Goal: Task Accomplishment & Management: Manage account settings

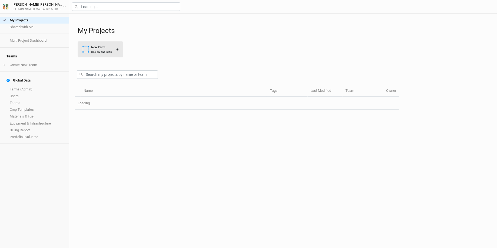
click at [94, 45] on div "New Farm" at bounding box center [101, 47] width 21 height 5
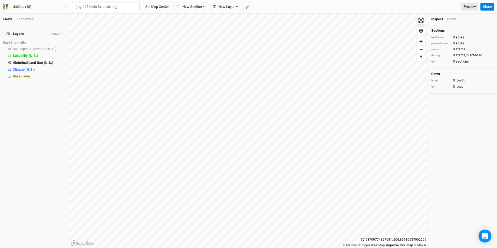
paste input "[STREET_ADDRESS]"
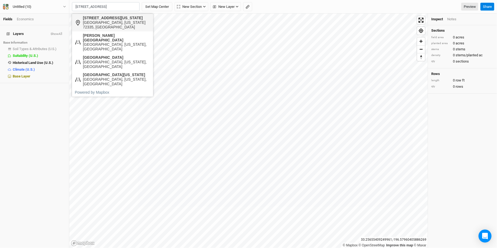
click at [120, 23] on div "[GEOGRAPHIC_DATA], [US_STATE] 72335, [GEOGRAPHIC_DATA]" at bounding box center [116, 24] width 67 height 9
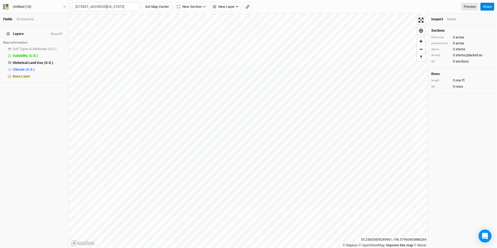
type input "[STREET_ADDRESS][US_STATE][US_STATE]"
click at [38, 6] on button "Untitled (10)" at bounding box center [35, 7] width 64 height 6
click at [38, 21] on button "Project Settings" at bounding box center [45, 22] width 43 height 7
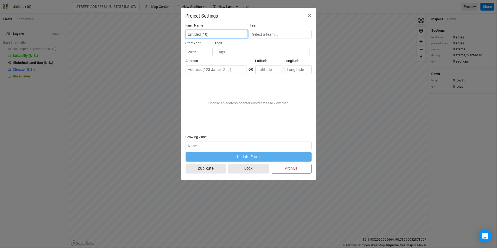
drag, startPoint x: 226, startPoint y: 32, endPoint x: 183, endPoint y: 31, distance: 43.0
click at [183, 31] on div "Farm Name Untitled (10) Team Start Year [DATE] Tags Address OR Latitude Longitu…" at bounding box center [248, 99] width 135 height 161
drag, startPoint x: 216, startPoint y: 35, endPoint x: 156, endPoint y: 35, distance: 60.0
click at [156, 35] on div "Project Settings × Farm Name Untitled (10) Team Start Year [DATE] Tags Address …" at bounding box center [248, 124] width 497 height 248
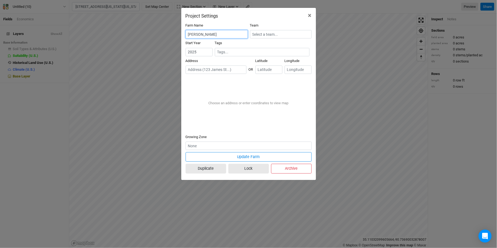
type input "[PERSON_NAME]"
paste input "[STREET_ADDRESS]"
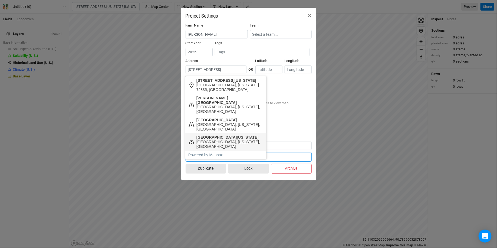
scroll to position [0, 4]
click at [223, 81] on div "[STREET_ADDRESS][US_STATE]" at bounding box center [229, 80] width 67 height 5
type input "[STREET_ADDRESS][US_STATE][US_STATE]"
type input "35.10335"
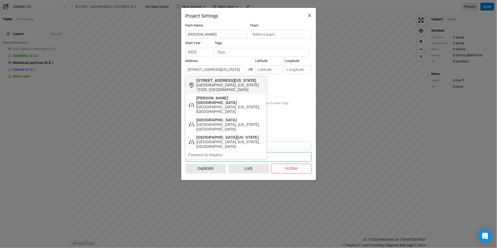
type input "-90.72418"
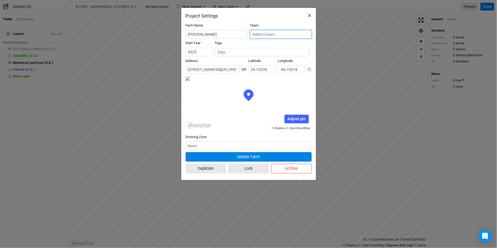
click at [266, 31] on input "text" at bounding box center [281, 34] width 62 height 8
click at [264, 51] on div "Inbounds" at bounding box center [264, 52] width 14 height 5
type input "Inbounds"
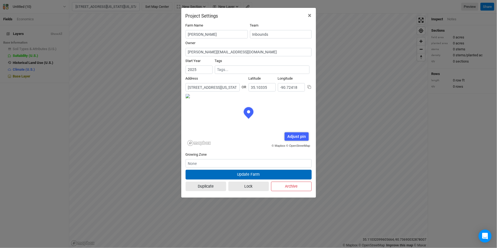
click at [233, 174] on button "Update Farm" at bounding box center [248, 174] width 126 height 9
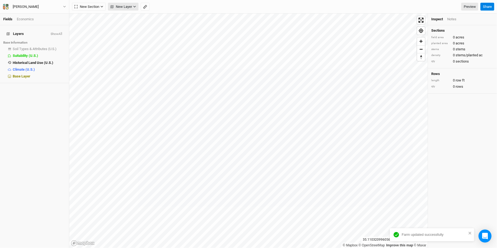
click at [123, 7] on span "New Layer" at bounding box center [121, 6] width 22 height 5
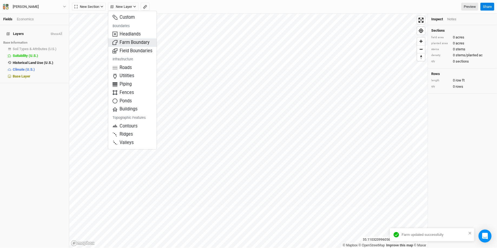
click at [127, 43] on span "Farm Boundary" at bounding box center [130, 42] width 37 height 6
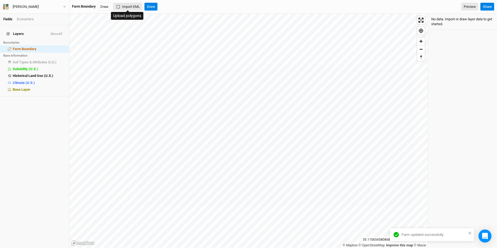
click at [124, 4] on button "Import KML" at bounding box center [127, 7] width 29 height 8
click at [144, 7] on button "Import KML" at bounding box center [137, 7] width 29 height 8
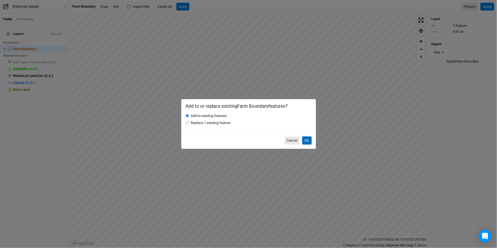
click at [304, 137] on button "OK" at bounding box center [306, 140] width 9 height 8
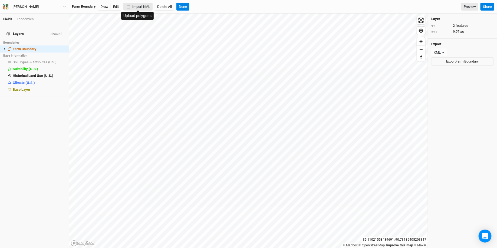
click at [135, 5] on button "Import KML" at bounding box center [137, 7] width 29 height 8
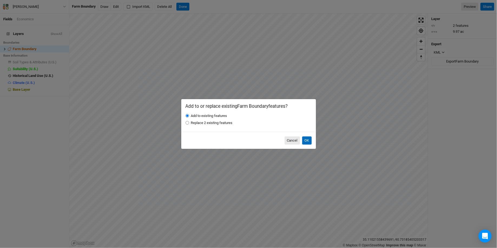
click at [307, 142] on button "OK" at bounding box center [306, 140] width 9 height 8
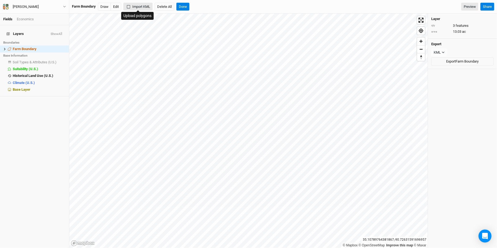
click at [138, 6] on button "Import KML" at bounding box center [137, 7] width 29 height 8
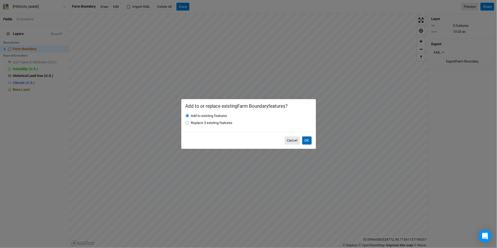
click at [306, 139] on button "OK" at bounding box center [306, 140] width 9 height 8
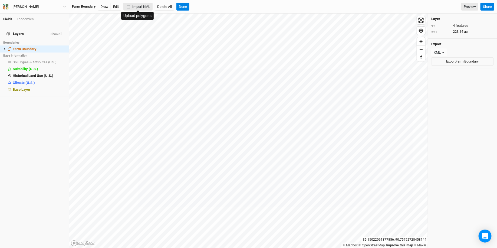
click at [135, 6] on button "Import KML" at bounding box center [137, 7] width 29 height 8
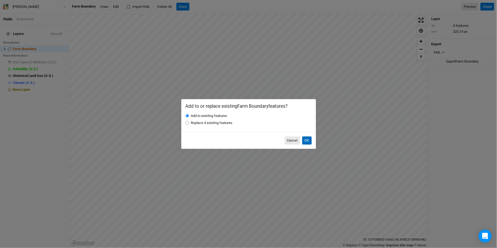
click at [304, 140] on button "OK" at bounding box center [306, 140] width 9 height 8
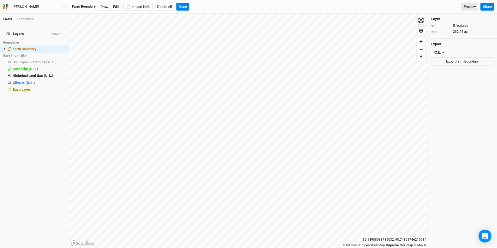
click at [183, 11] on div "Farm Boundary Draw Edit Import KML Delete All Done Preview Share" at bounding box center [282, 7] width 427 height 14
click at [183, 8] on button "Done" at bounding box center [182, 7] width 13 height 8
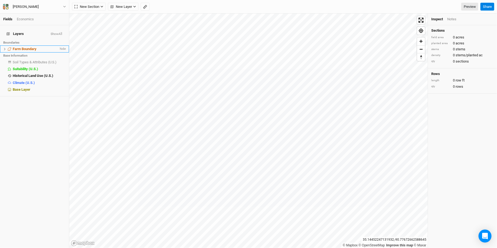
click at [28, 47] on span "Farm Boundary" at bounding box center [25, 49] width 24 height 4
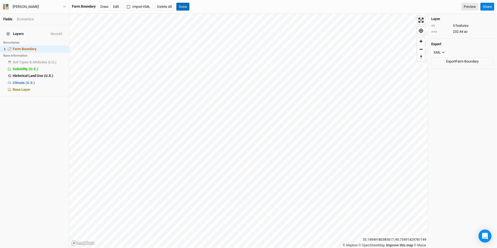
click at [183, 7] on button "Done" at bounding box center [182, 7] width 13 height 8
